Goal: Communication & Community: Answer question/provide support

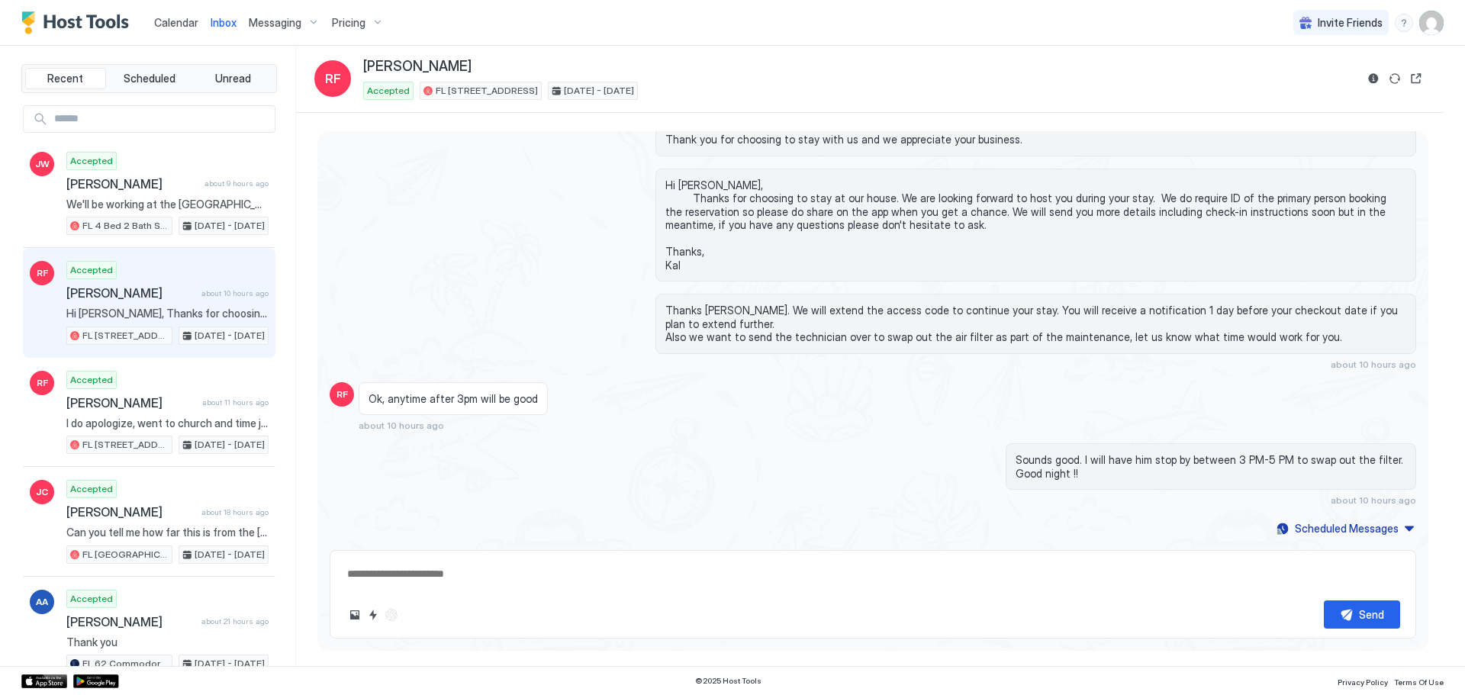
scroll to position [339, 0]
click at [757, 388] on div "Ok, anytime after 3pm will be good about 10 hours ago" at bounding box center [739, 407] width 761 height 50
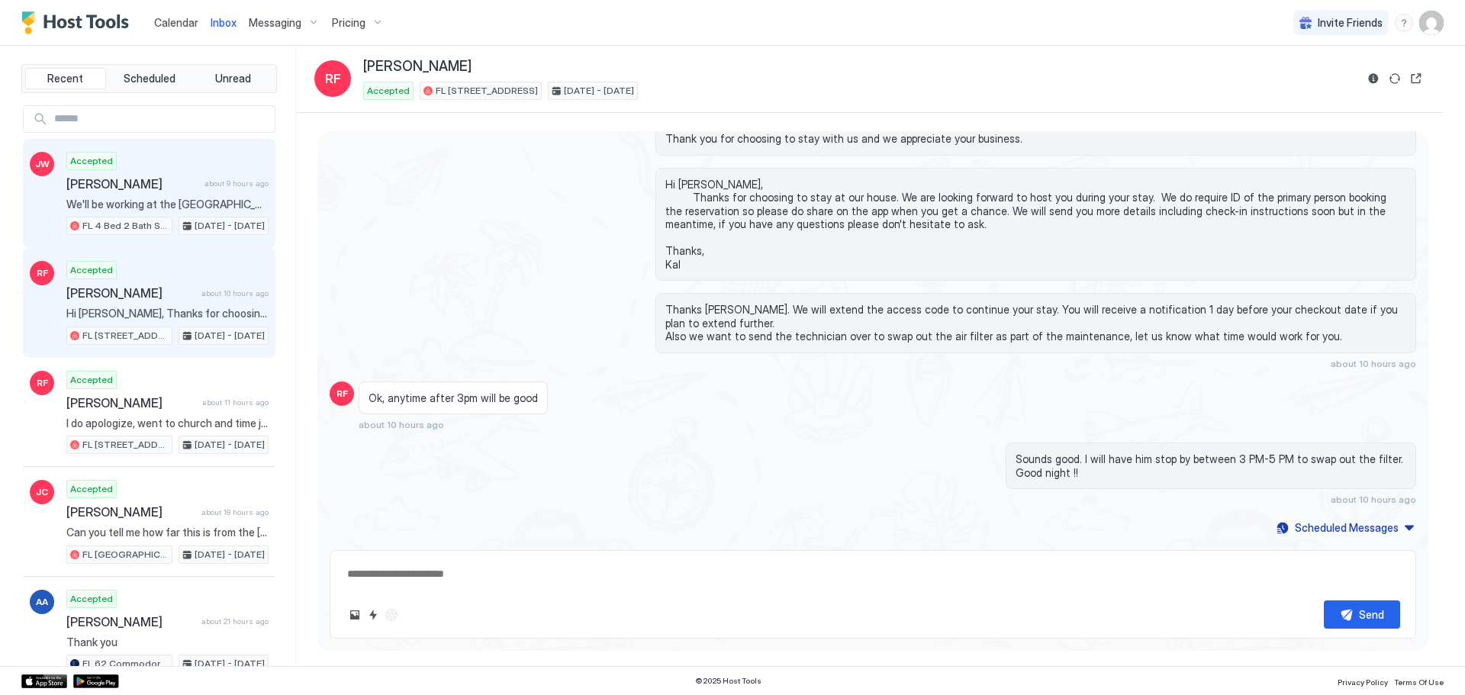
click at [127, 184] on span "[PERSON_NAME]" at bounding box center [132, 183] width 132 height 15
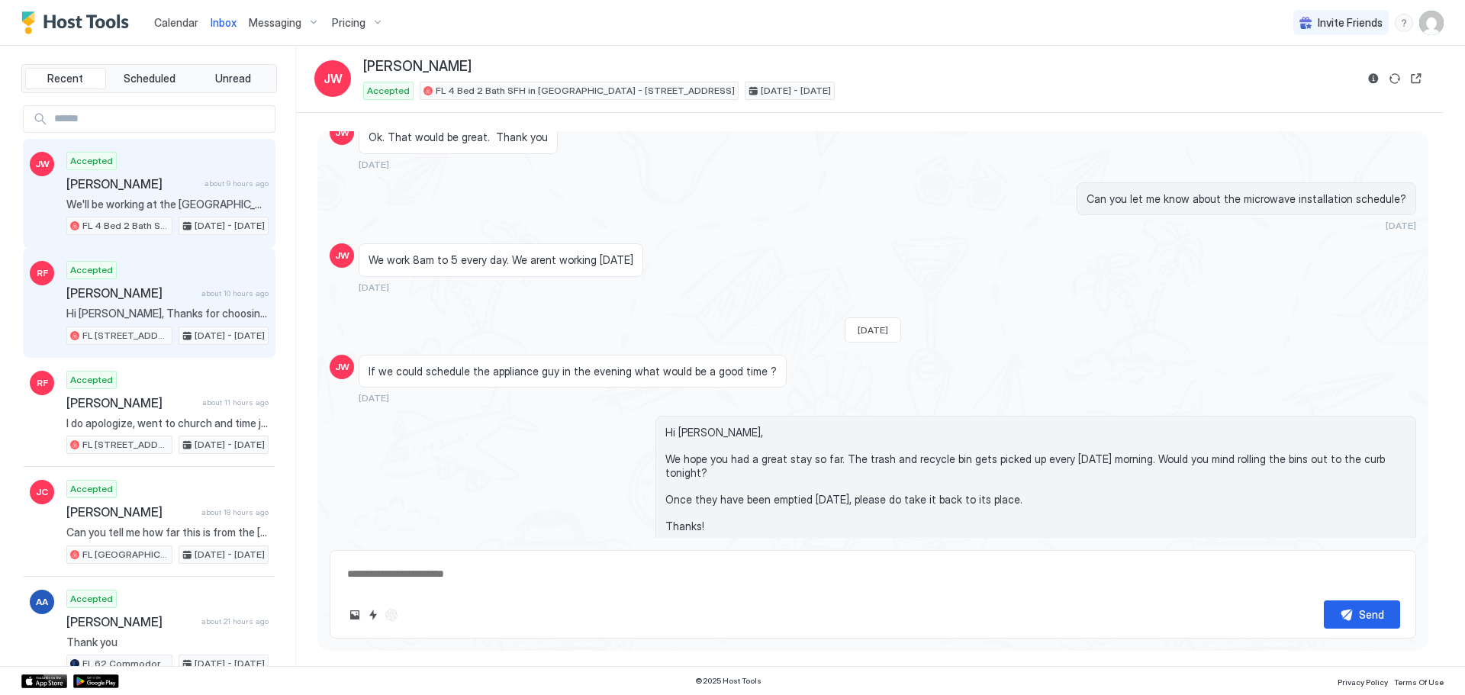
click at [117, 300] on span "[PERSON_NAME]" at bounding box center [130, 292] width 129 height 15
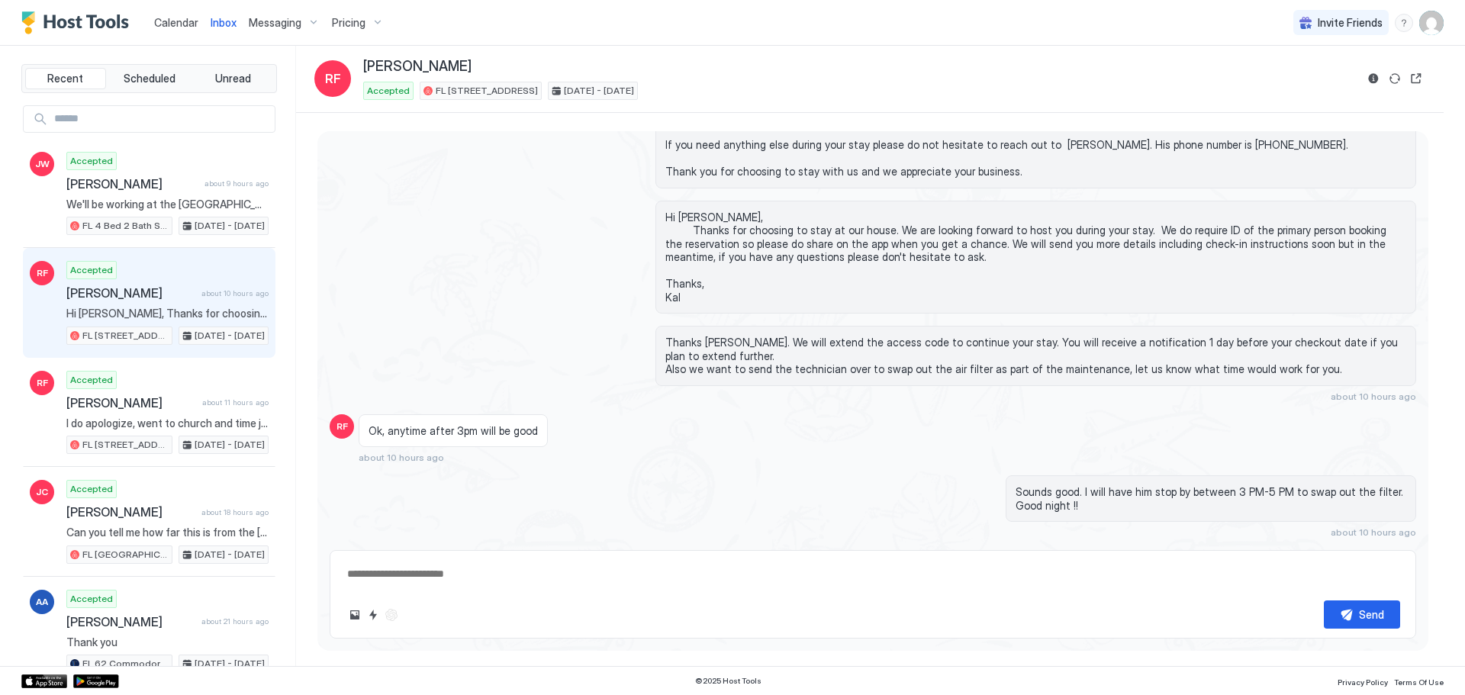
type textarea "*"
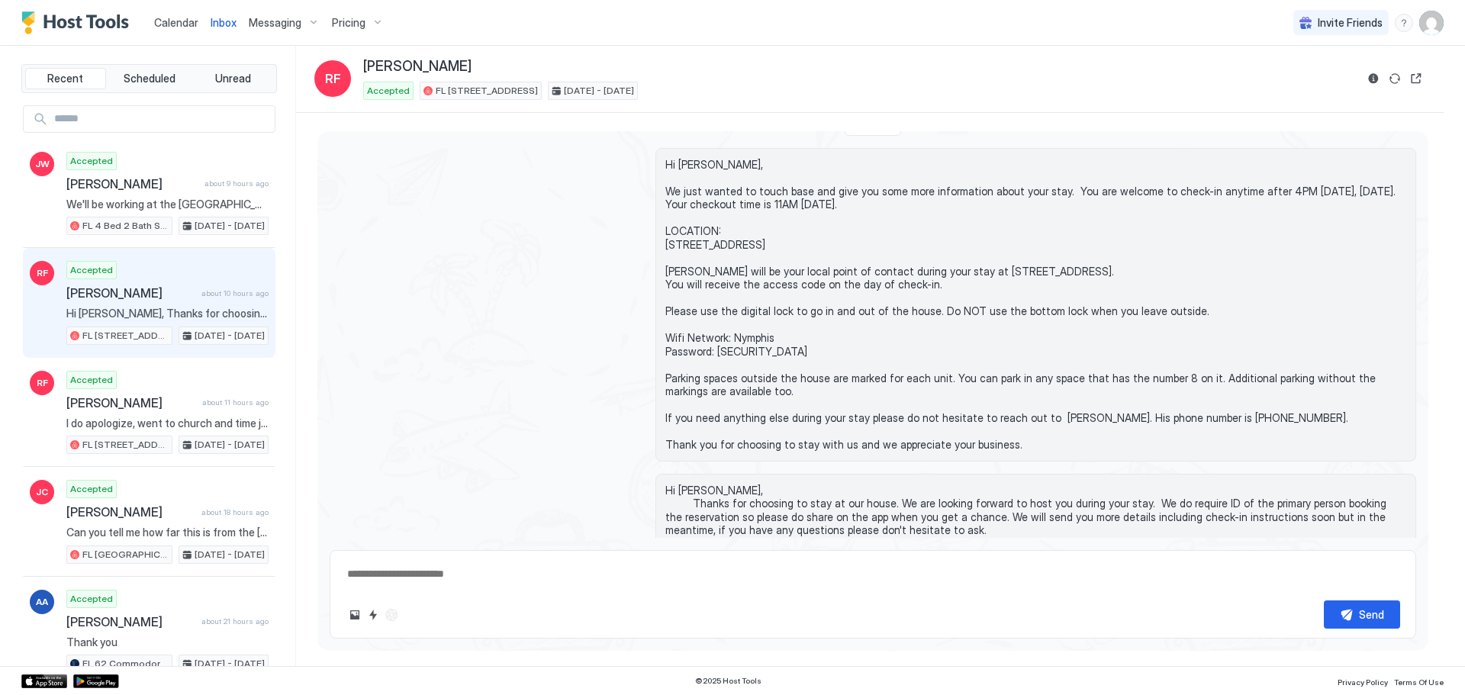
click at [166, 21] on span "Calendar" at bounding box center [176, 22] width 44 height 13
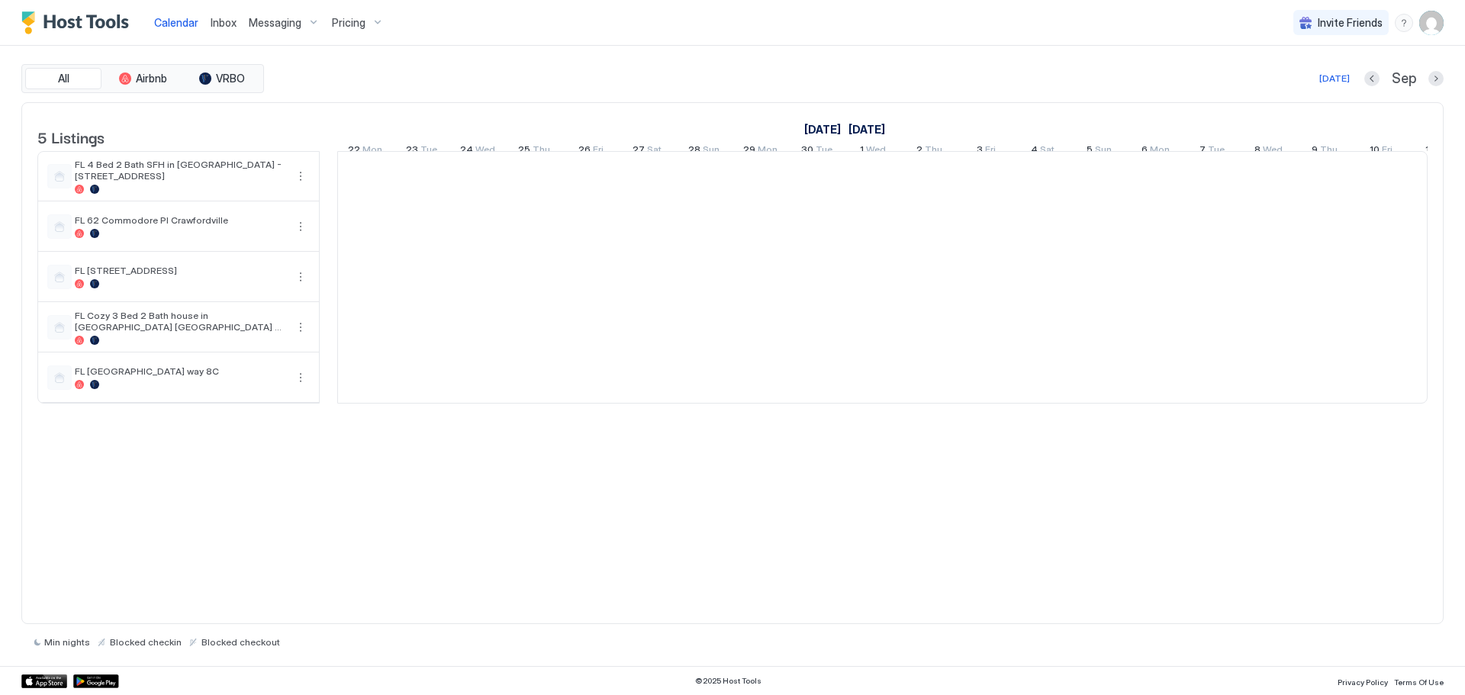
scroll to position [0, 848]
